Goal: Check status: Check status

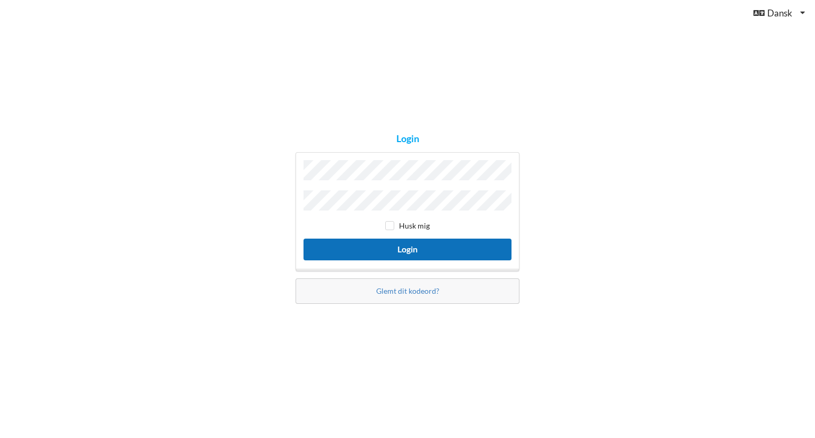
click at [406, 242] on button "Login" at bounding box center [407, 250] width 208 height 22
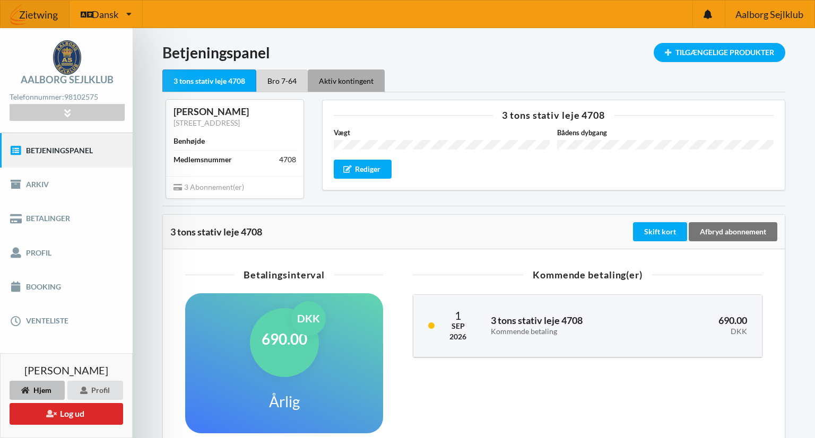
click at [351, 90] on div "Aktiv kontingent" at bounding box center [346, 80] width 77 height 22
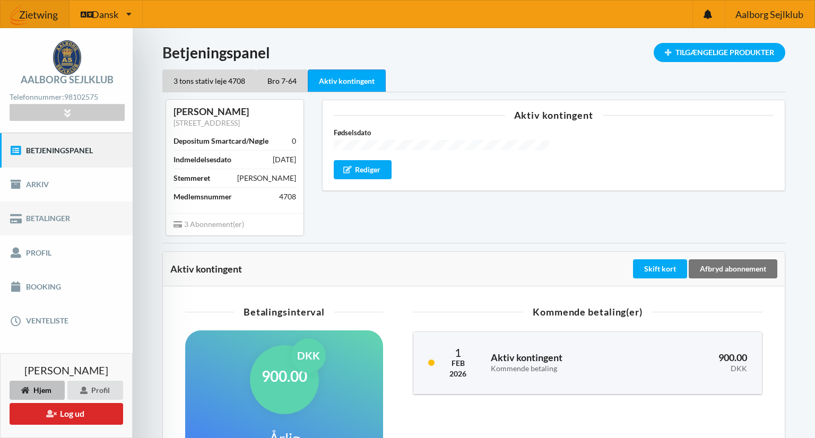
click at [54, 216] on link "Betalinger" at bounding box center [66, 219] width 133 height 34
